Goal: Transaction & Acquisition: Purchase product/service

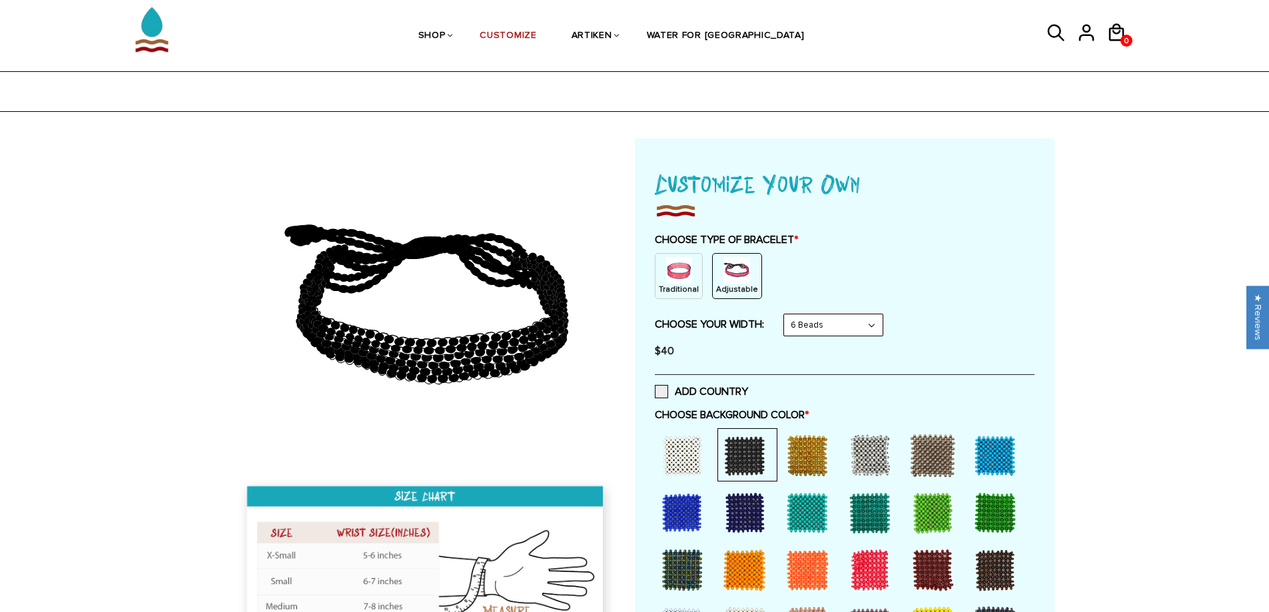
select select "6-beads"
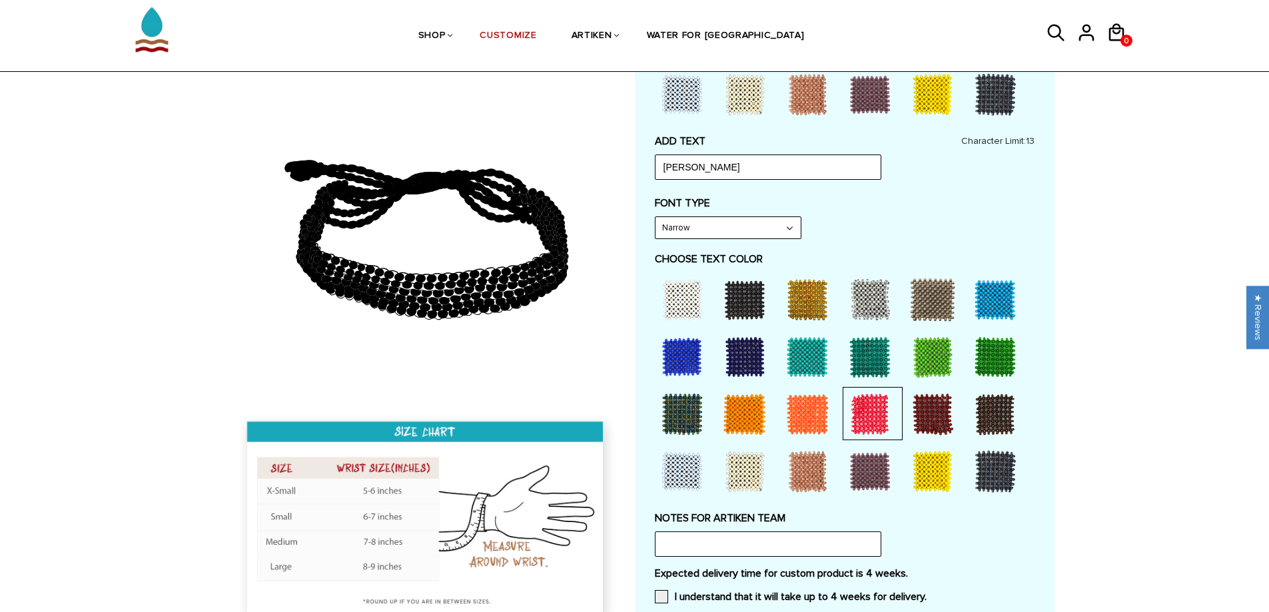
click at [1177, 258] on div "Home / [CUSTOMIZE] YOUR OWN" at bounding box center [634, 265] width 1269 height 1319
click at [747, 153] on div "ADD TEXT [PERSON_NAME] Character Limit: 13" at bounding box center [845, 157] width 380 height 45
click at [726, 166] on input "[PERSON_NAME]" at bounding box center [768, 167] width 227 height 25
drag, startPoint x: 710, startPoint y: 165, endPoint x: 662, endPoint y: 165, distance: 48.6
click at [662, 165] on input "[PERSON_NAME]" at bounding box center [768, 167] width 227 height 25
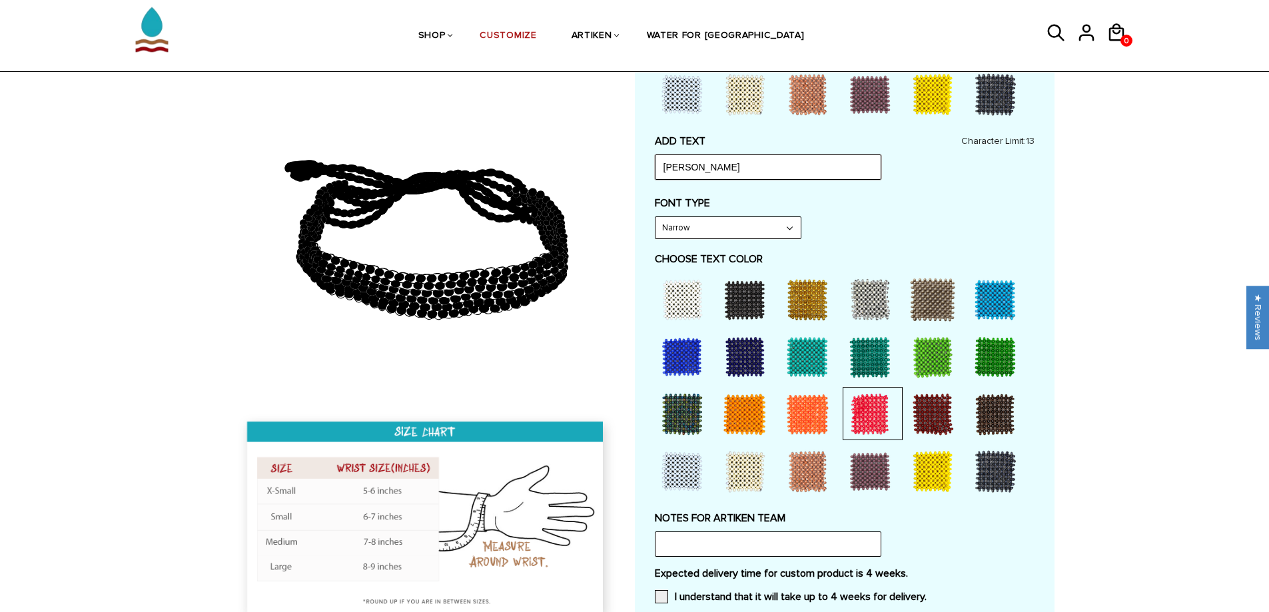
click at [716, 167] on input "[PERSON_NAME]" at bounding box center [768, 167] width 227 height 25
drag, startPoint x: 716, startPoint y: 167, endPoint x: 656, endPoint y: 165, distance: 59.3
click at [656, 165] on input "[PERSON_NAME]" at bounding box center [768, 167] width 227 height 25
click at [688, 168] on input "[PERSON_NAME]" at bounding box center [768, 167] width 227 height 25
click at [698, 168] on input "[PERSON_NAME]" at bounding box center [768, 167] width 227 height 25
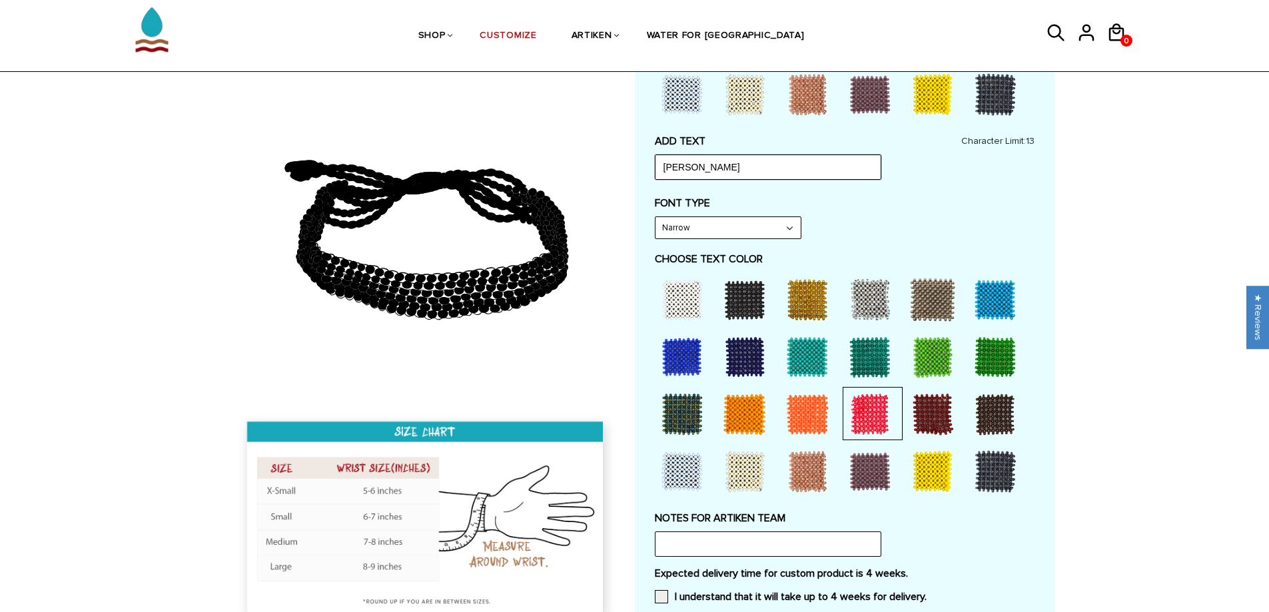
drag, startPoint x: 710, startPoint y: 168, endPoint x: 664, endPoint y: 169, distance: 46.7
click at [664, 169] on input "[PERSON_NAME]" at bounding box center [768, 167] width 227 height 25
click at [1112, 234] on div "Home / [CUSTOMIZE] YOUR OWN" at bounding box center [634, 265] width 1269 height 1319
click at [691, 162] on input "[PERSON_NAME]" at bounding box center [768, 167] width 227 height 25
click at [694, 165] on input "[PERSON_NAME]" at bounding box center [768, 167] width 227 height 25
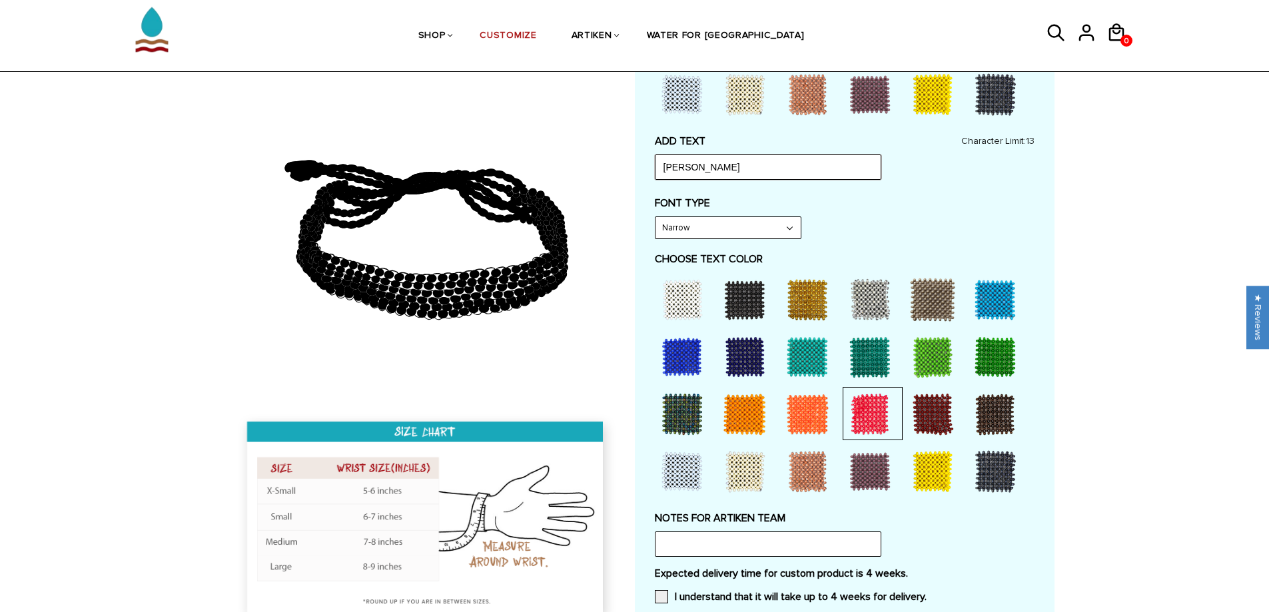
click at [718, 161] on input "[PERSON_NAME]" at bounding box center [768, 167] width 227 height 25
click at [688, 167] on input "[PERSON_NAME]" at bounding box center [768, 167] width 227 height 25
click at [689, 167] on input "[PERSON_NAME]" at bounding box center [768, 167] width 227 height 25
click at [740, 167] on input "[PERSON_NAME]" at bounding box center [768, 167] width 227 height 25
